Goal: Information Seeking & Learning: Compare options

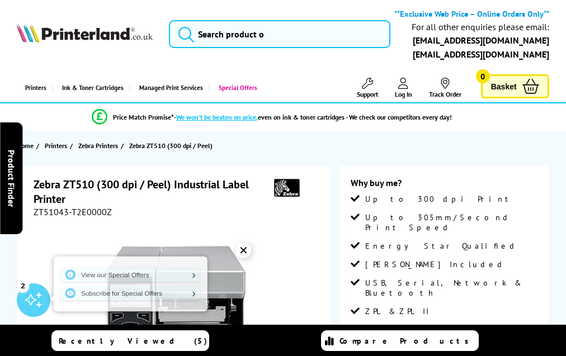
scroll to position [1189, 0]
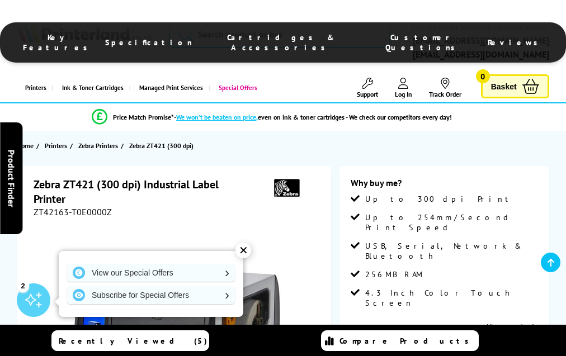
scroll to position [1071, 0]
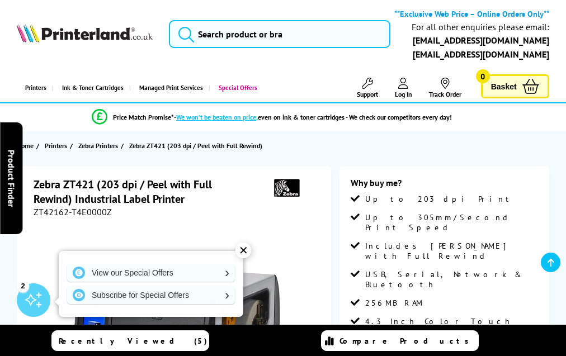
scroll to position [1077, 0]
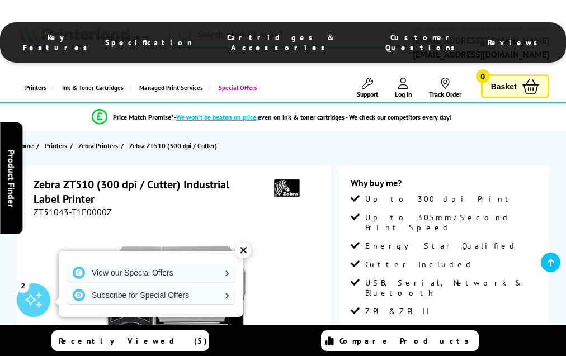
scroll to position [1195, 0]
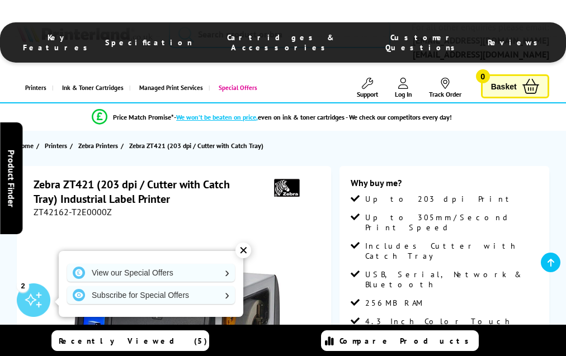
scroll to position [1077, 0]
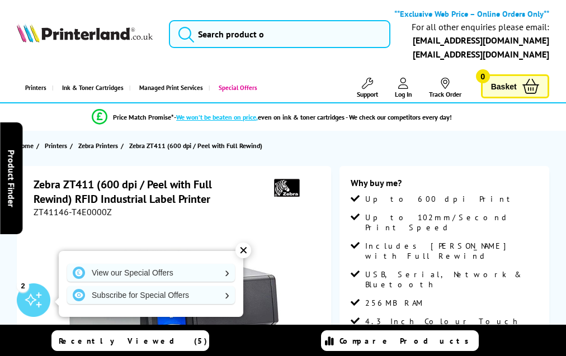
scroll to position [1140, 0]
